Goal: Task Accomplishment & Management: Manage account settings

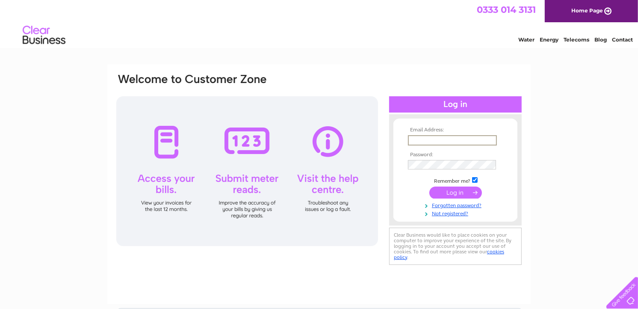
click at [413, 139] on input "text" at bounding box center [452, 140] width 89 height 10
type input "[EMAIL_ADDRESS][DOMAIN_NAME]"
click at [429, 186] on input "submit" at bounding box center [455, 192] width 53 height 12
click at [442, 192] on input "submit" at bounding box center [455, 192] width 53 height 12
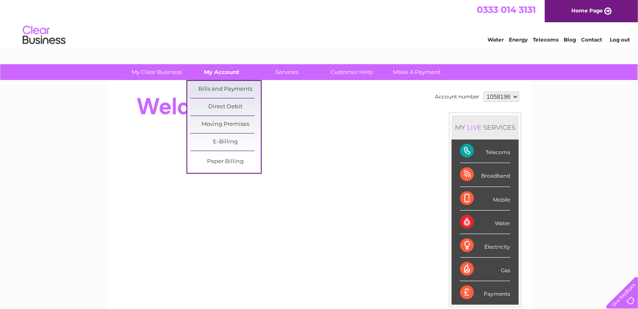
click at [220, 70] on link "My Account" at bounding box center [222, 72] width 71 height 16
click at [219, 87] on link "Bills and Payments" at bounding box center [225, 89] width 71 height 17
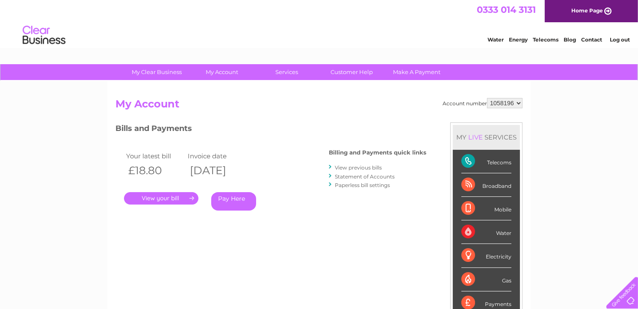
click at [161, 199] on link "." at bounding box center [161, 198] width 74 height 12
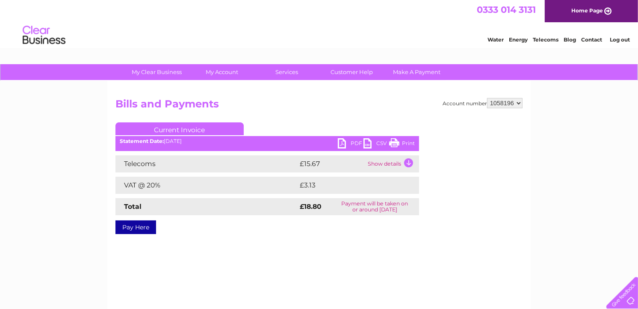
click at [340, 145] on link "PDF" at bounding box center [351, 144] width 26 height 12
